Goal: Check status: Check status

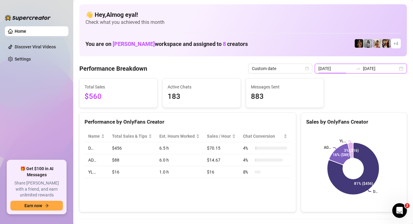
click at [348, 68] on input "[DATE]" at bounding box center [336, 68] width 35 height 7
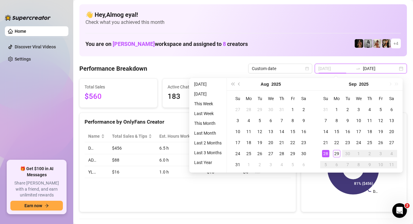
type input "[DATE]"
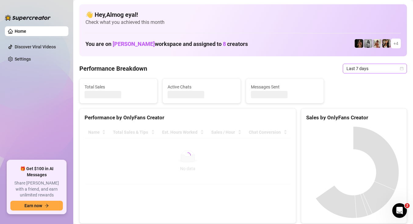
click at [367, 69] on span "Last 7 days" at bounding box center [375, 68] width 57 height 9
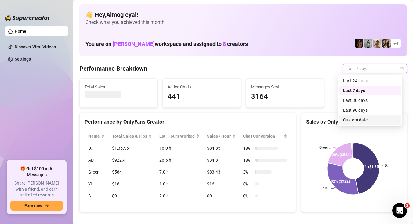
click at [357, 122] on div "Custom date" at bounding box center [370, 119] width 54 height 7
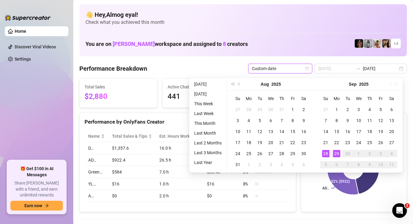
type input "[DATE]"
click at [327, 155] on div "28" at bounding box center [325, 153] width 7 height 7
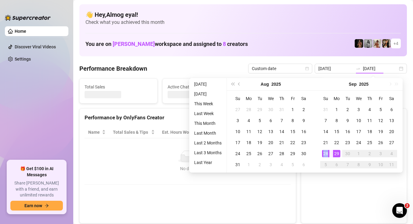
type input "[DATE]"
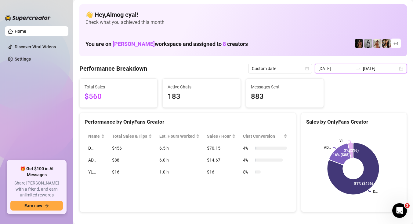
click at [351, 69] on input "[DATE]" at bounding box center [336, 68] width 35 height 7
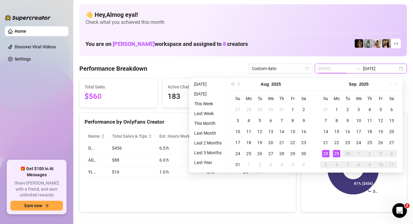
type input "[DATE]"
click at [341, 152] on td "29" at bounding box center [336, 153] width 11 height 11
type input "[DATE]"
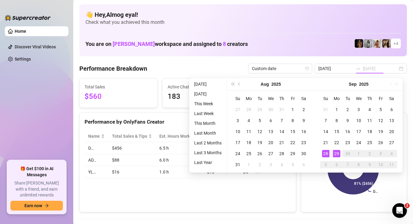
type input "[DATE]"
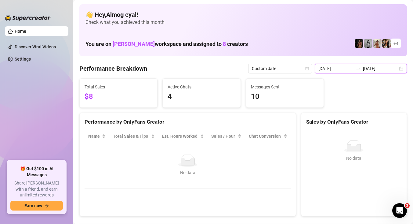
click at [345, 70] on input "[DATE]" at bounding box center [336, 68] width 35 height 7
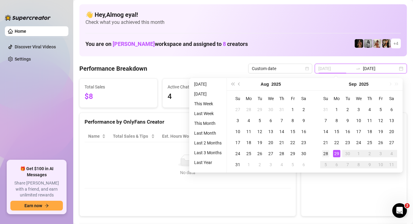
type input "[DATE]"
click at [330, 150] on td "28" at bounding box center [325, 153] width 11 height 11
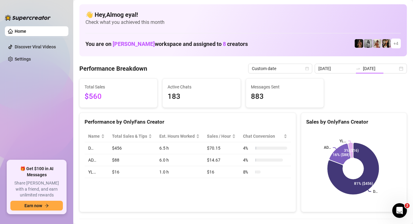
type input "[DATE]"
click at [343, 69] on input "[DATE]" at bounding box center [336, 68] width 35 height 7
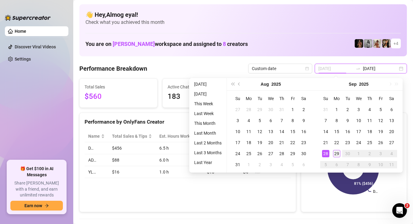
type input "[DATE]"
click at [338, 153] on div "29" at bounding box center [336, 153] width 7 height 7
type input "[DATE]"
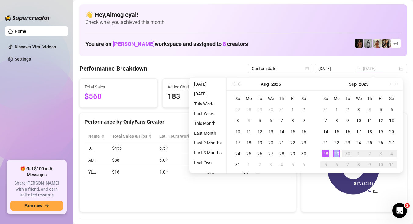
type input "[DATE]"
